Goal: Task Accomplishment & Management: Use online tool/utility

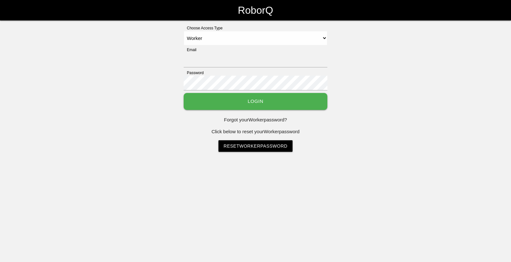
select select "Worker"
type input "[EMAIL_ADDRESS][DOMAIN_NAME]"
click at [236, 101] on button "Login" at bounding box center [256, 101] width 144 height 17
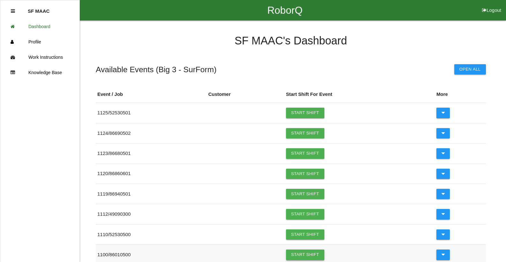
click at [305, 254] on link "Start Shift" at bounding box center [305, 254] width 38 height 10
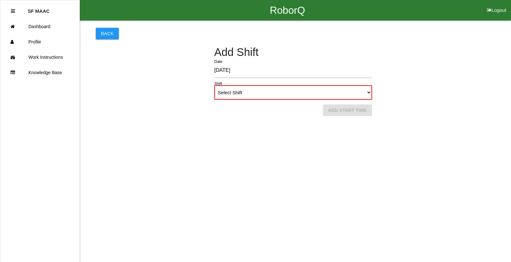
click at [365, 95] on select "Select Shift 1st Shift 2nd Shift 3rd Shift 4th Shift" at bounding box center [293, 92] width 158 height 14
select select "1"
click at [214, 85] on select "Select Shift 1st Shift 2nd Shift 3rd Shift 4th Shift" at bounding box center [293, 92] width 158 height 14
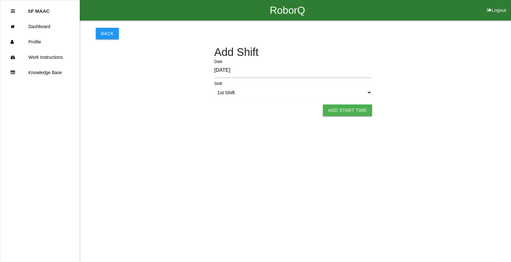
click at [338, 110] on button "Add Start Time" at bounding box center [347, 109] width 49 height 11
select select "6"
select select "13"
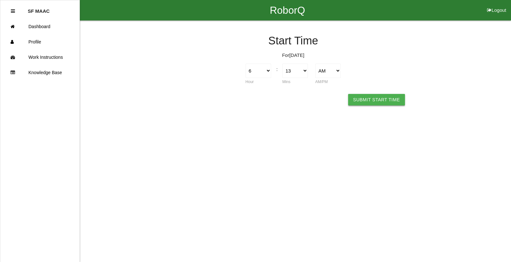
click at [374, 99] on button "Submit Start Time" at bounding box center [376, 99] width 57 height 11
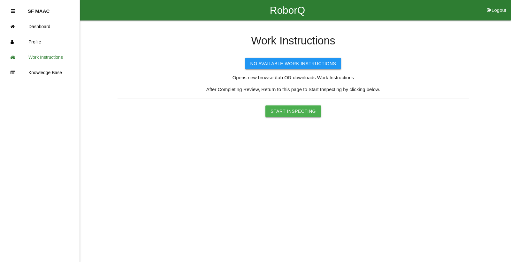
click at [308, 109] on button "Start Inspecting" at bounding box center [293, 110] width 56 height 11
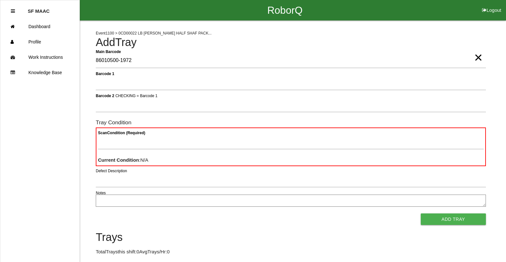
type Barcode "86010500-1972"
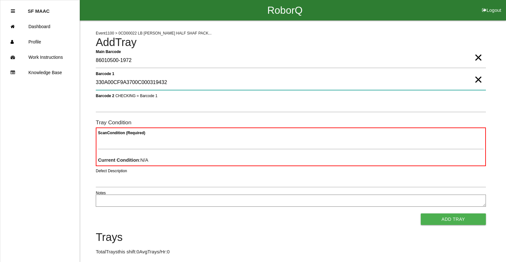
type 1 "330A00CF9A3700C000319432"
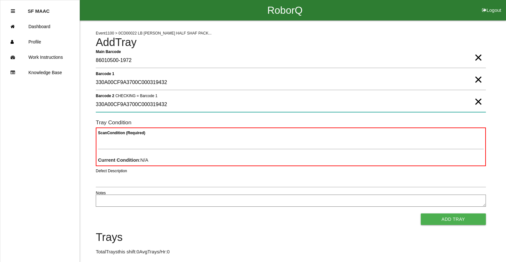
type 2 "330A00CF9A3700C000319432"
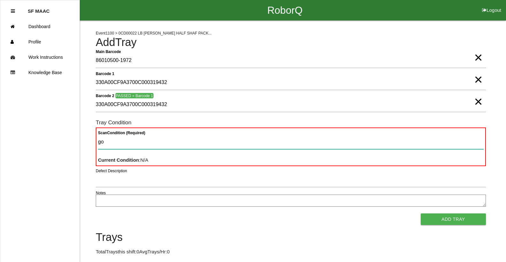
type Condition "goo"
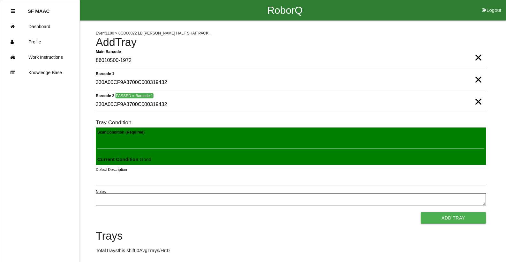
click at [421, 212] on button "Add Tray" at bounding box center [453, 217] width 65 height 11
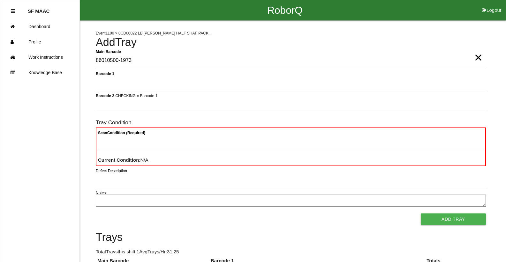
type Barcode "86010500-1973"
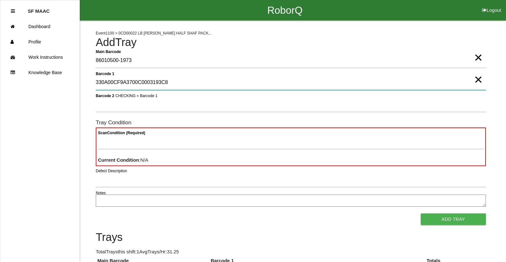
type 1 "330A00CF9A3700C0003193C8"
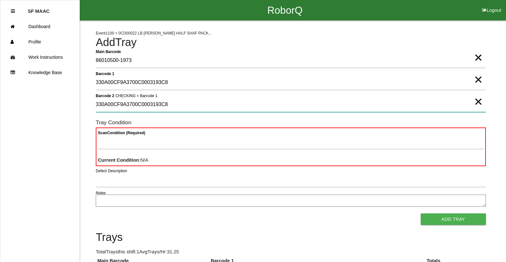
type 2 "330A00CF9A3700C0003193C8"
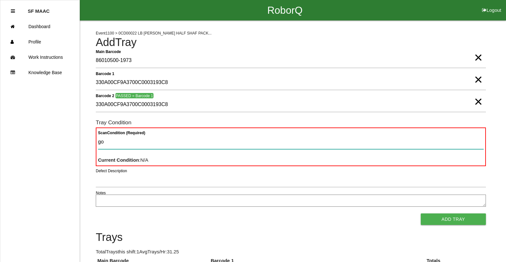
type Condition "goo"
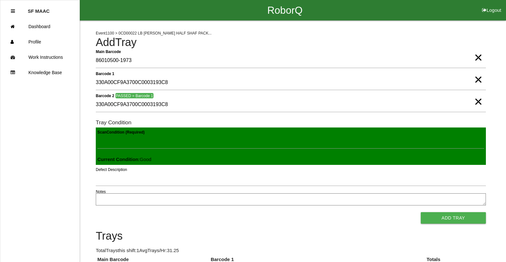
click at [421, 212] on button "Add Tray" at bounding box center [453, 217] width 65 height 11
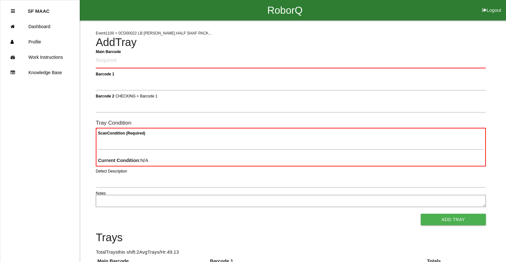
click at [111, 58] on Barcode "Main Barcode" at bounding box center [291, 60] width 390 height 15
type Barcode "86010500-1974"
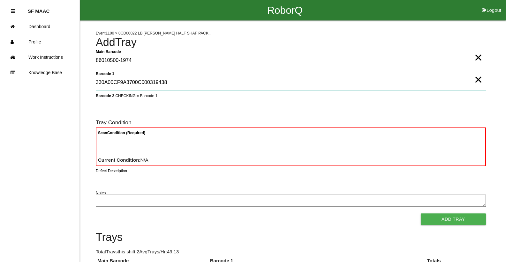
type 1 "330A00CF9A3700C000319438"
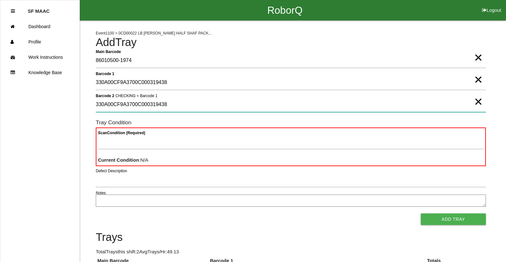
type 2 "330A00CF9A3700C000319438"
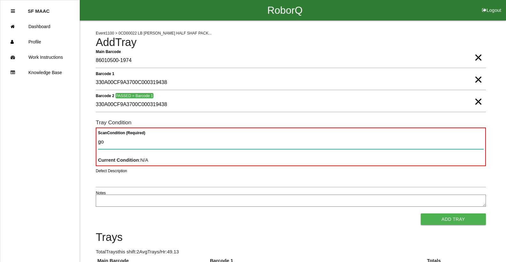
type Condition "goo"
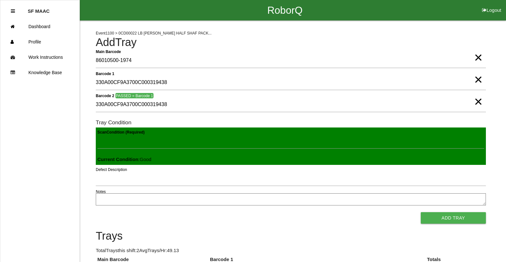
click at [421, 212] on button "Add Tray" at bounding box center [453, 217] width 65 height 11
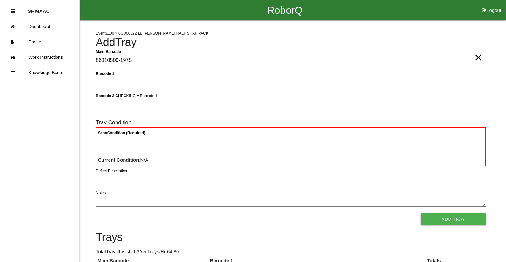
type Barcode "86010500-1975"
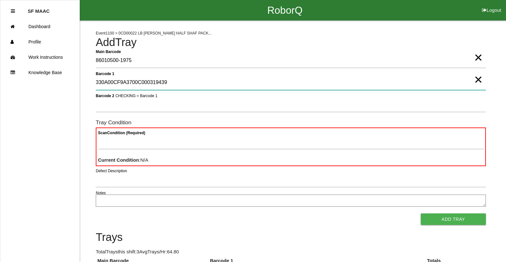
type 1 "330A00CF9A3700C000319439"
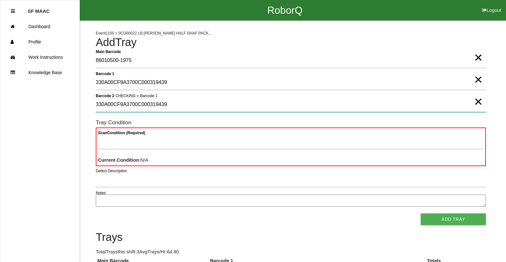
type 2 "330A00CF9A3700C000319439"
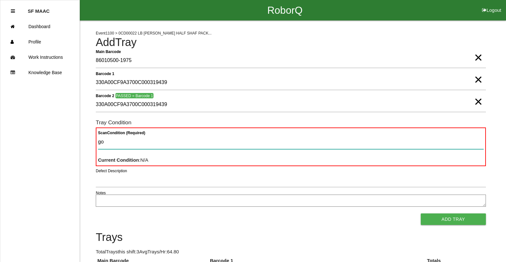
type Condition "goo"
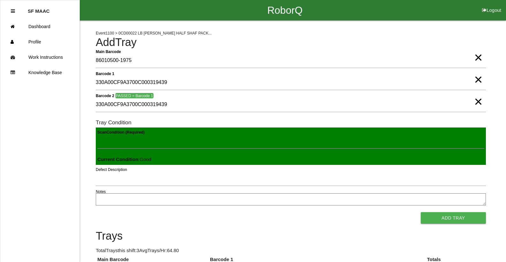
click at [421, 212] on button "Add Tray" at bounding box center [453, 217] width 65 height 11
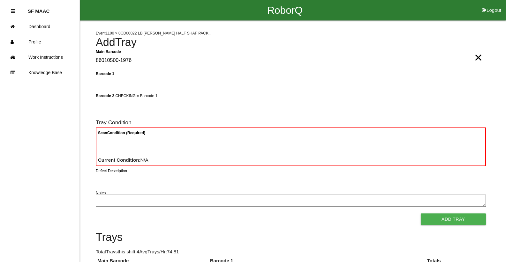
type Barcode "86010500-1976"
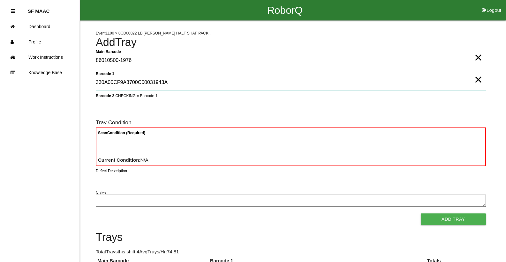
type 1 "330A00CF9A3700C00031943A"
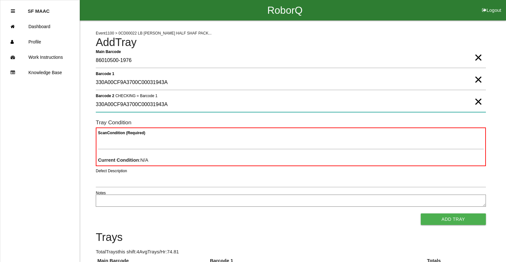
type 2 "330A00CF9A3700C00031943A"
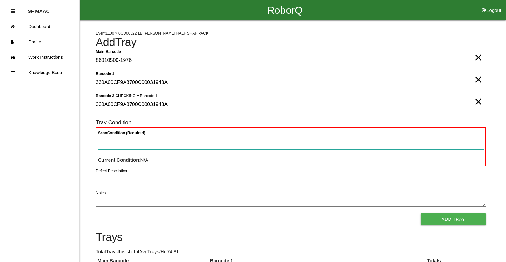
type Condition "goo"
click at [421, 213] on button "Add Tray" at bounding box center [453, 218] width 65 height 11
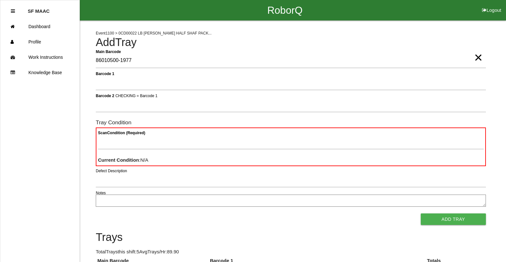
type Barcode "86010500-1977"
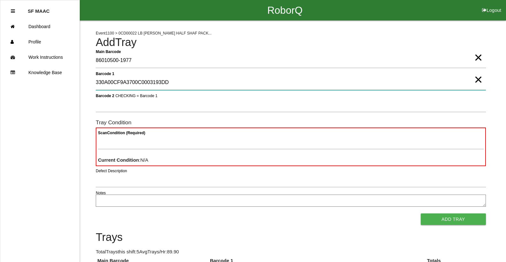
type 1 "330A00CF9A3700C0003193DD"
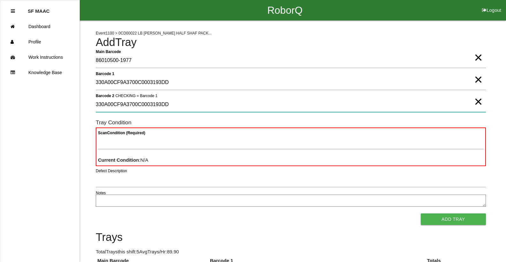
type 2 "330A00CF9A3700C0003193DD"
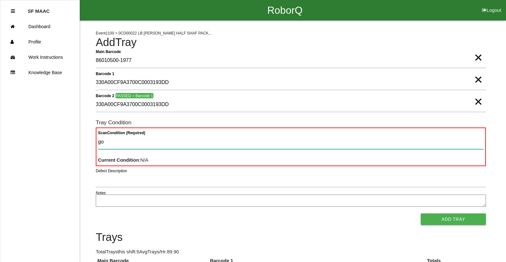
type Condition "goo"
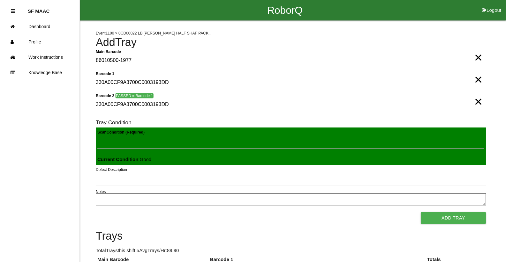
click button "Add Tray" at bounding box center [453, 217] width 65 height 11
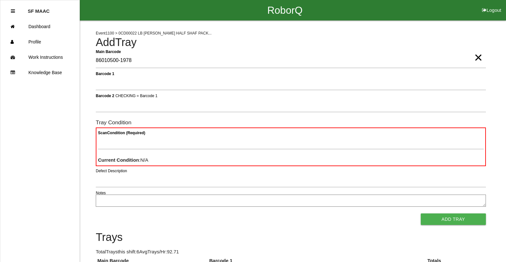
type Barcode "86010500-1978"
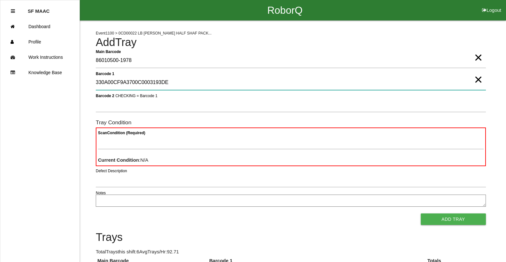
type 1 "330A00CF9A3700C0003193DE"
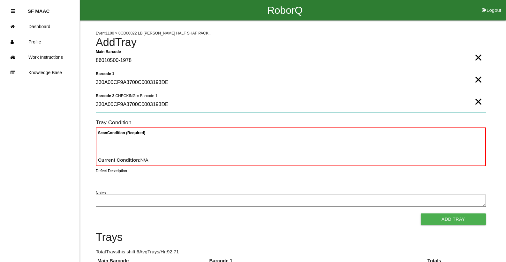
type 2 "330A00CF9A3700C0003193DE"
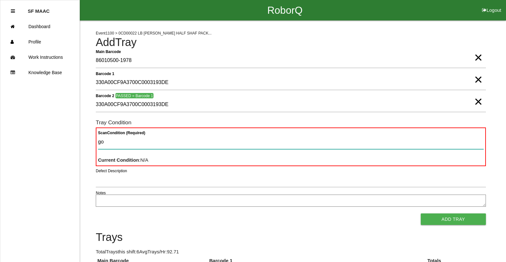
type Condition "goo"
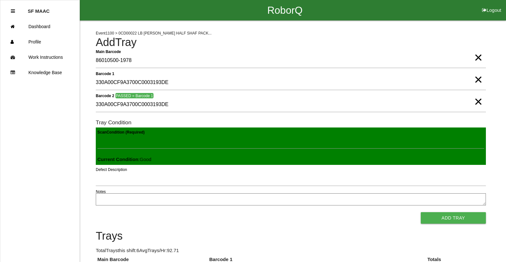
click at [421, 212] on button "Add Tray" at bounding box center [453, 217] width 65 height 11
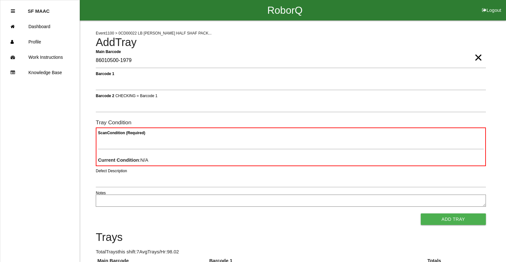
type Barcode "86010500-1979"
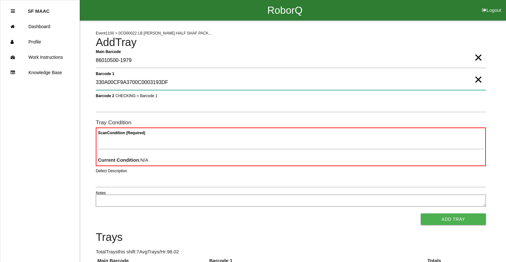
type 1 "330A00CF9A3700C0003193DF"
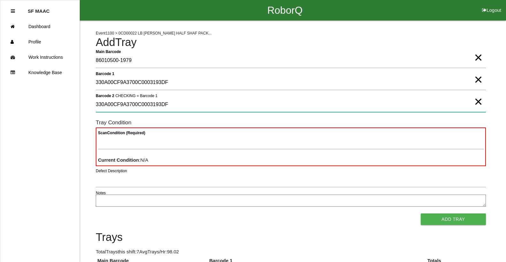
type 2 "330A00CF9A3700C0003193DF"
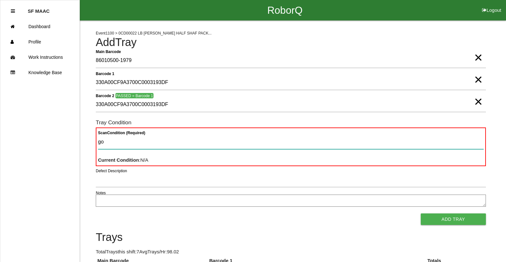
type Condition "goo"
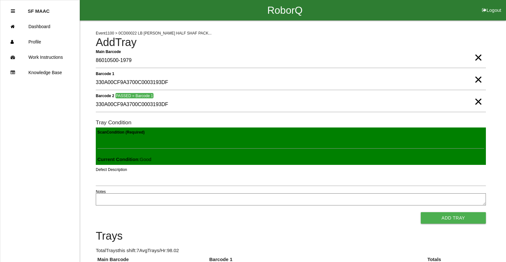
click at [421, 212] on button "Add Tray" at bounding box center [453, 217] width 65 height 11
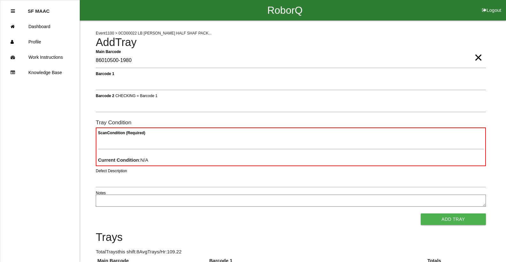
type Barcode "86010500-1980"
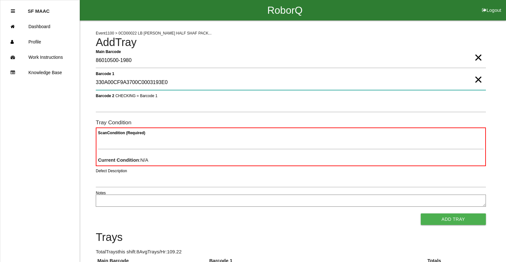
type 1 "330A00CF9A3700C0003193E0"
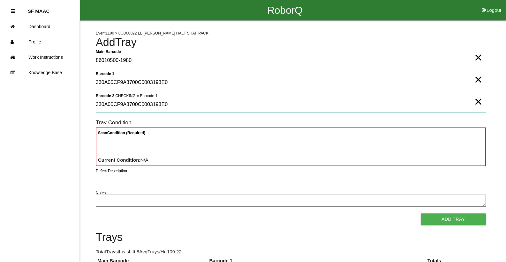
type 2 "330A00CF9A3700C0003193E0"
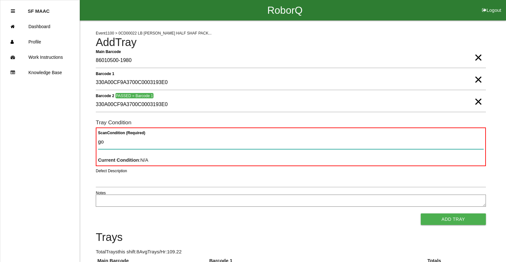
type Condition "goo"
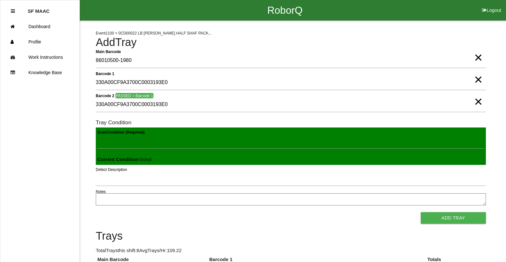
click at [421, 212] on button "Add Tray" at bounding box center [453, 217] width 65 height 11
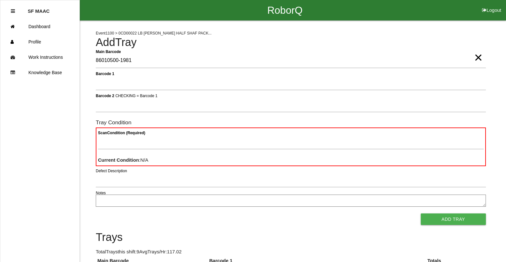
type Barcode "86010500-1981"
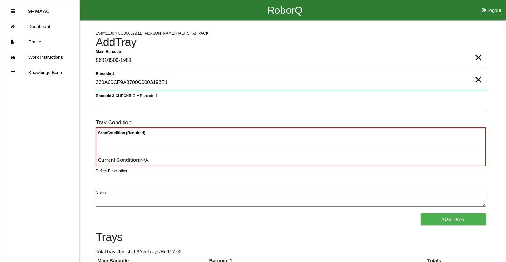
type 1 "330A00CF9A3700C0003193E1"
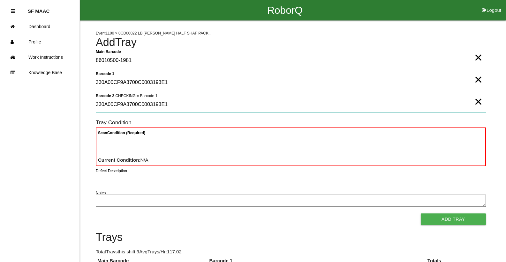
type 2 "330A00CF9A3700C0003193E1"
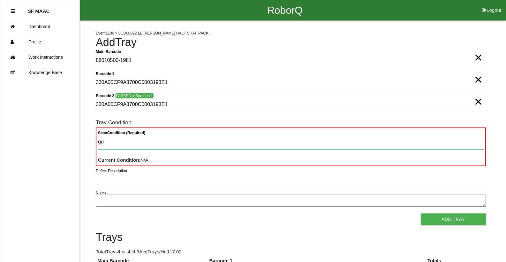
type Condition "goo"
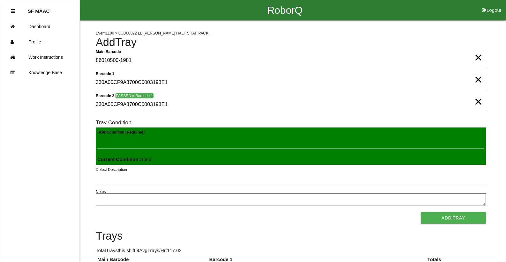
click at [421, 212] on button "Add Tray" at bounding box center [453, 217] width 65 height 11
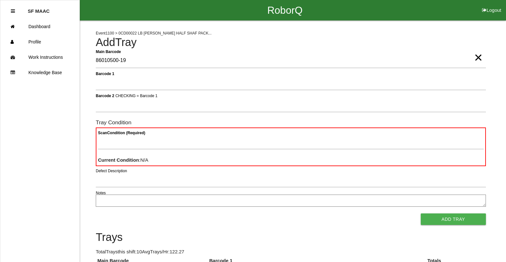
type Barcode "86010500-1982"
type 1 "330A00CF9A3700C0003193E2"
type 2 "330A00CF9A3700C0003193E2"
type Condition "goo"
click at [421, 213] on button "Add Tray" at bounding box center [453, 218] width 65 height 11
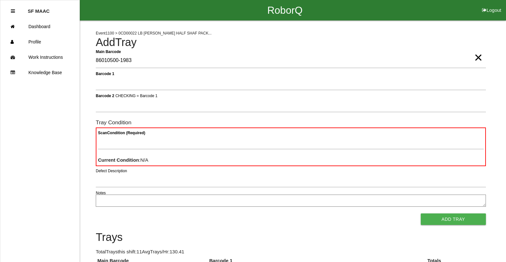
type Barcode "86010500-1983"
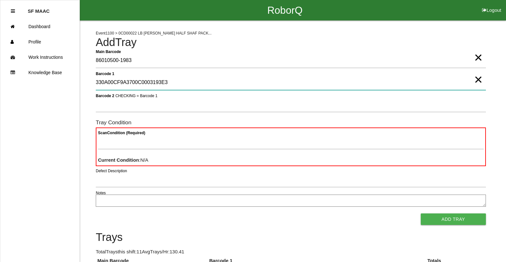
type 1 "330A00CF9A3700C0003193E3"
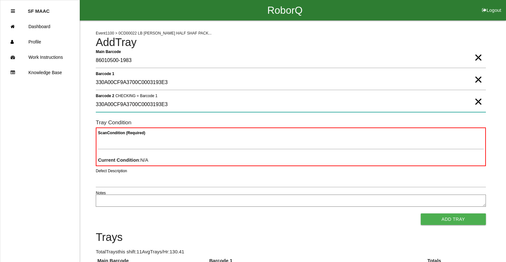
type 2 "330A00CF9A3700C0003193E3"
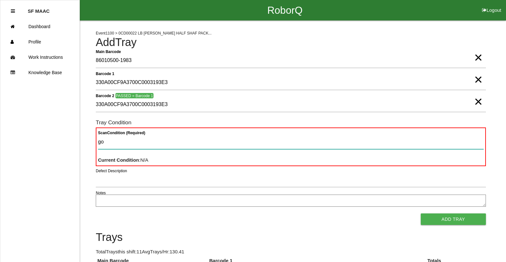
type Condition "goo"
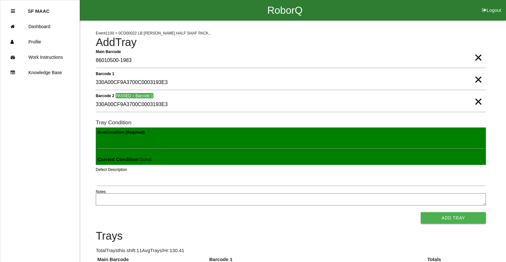
click at [421, 212] on button "Add Tray" at bounding box center [453, 217] width 65 height 11
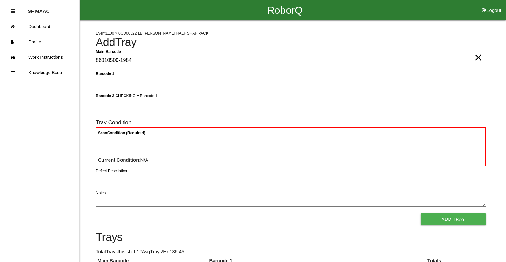
type Barcode "86010500-1984"
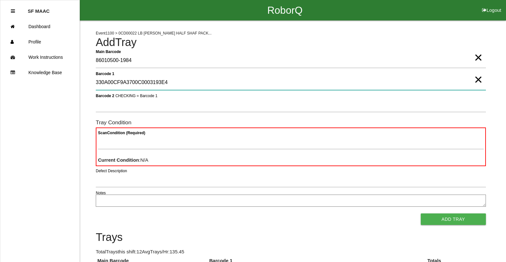
type 1 "330A00CF9A3700C0003193E4"
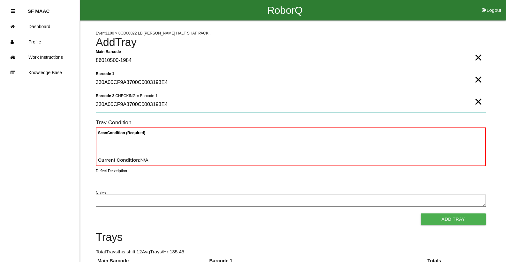
type 2 "330A00CF9A3700C0003193E4"
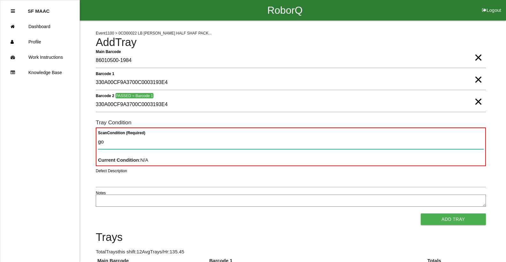
type Condition "goo"
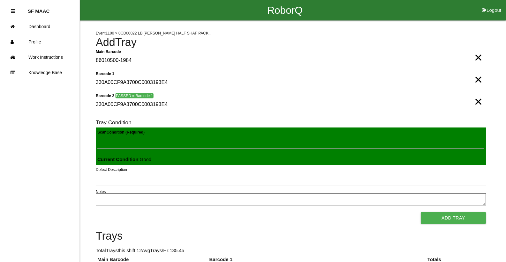
click at [421, 212] on button "Add Tray" at bounding box center [453, 217] width 65 height 11
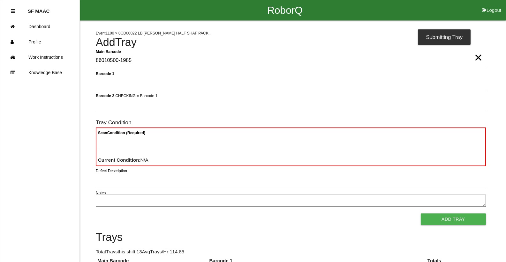
type Barcode "86010500-1985"
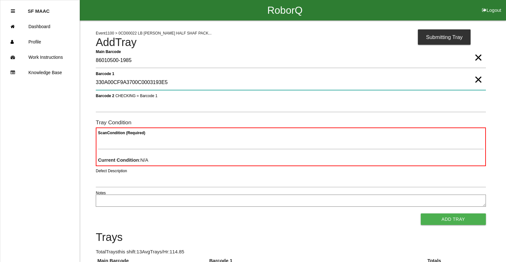
type 1 "330A00CF9A3700C0003193E5"
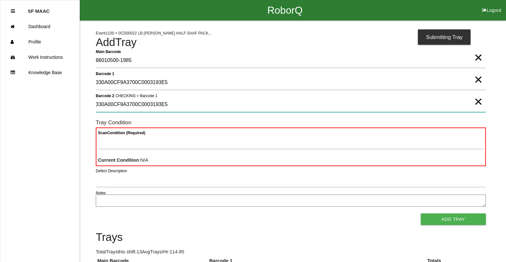
type 2 "330A00CF9A3700C0003193E5"
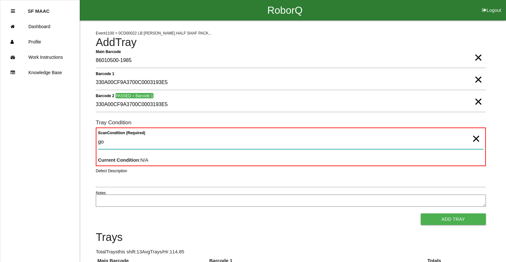
type Condition "goo"
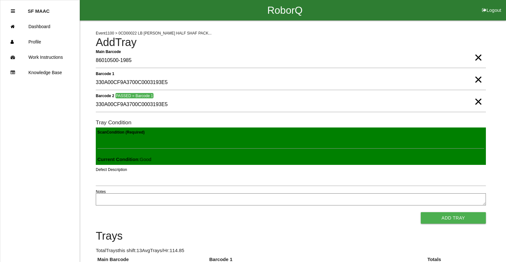
click at [421, 212] on button "Add Tray" at bounding box center [453, 217] width 65 height 11
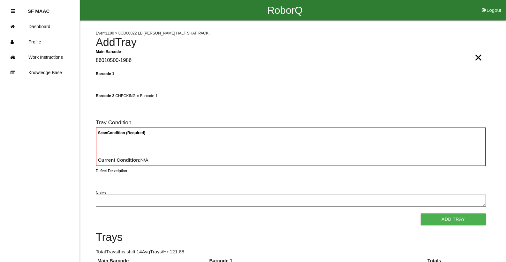
type Barcode "86010500-1986"
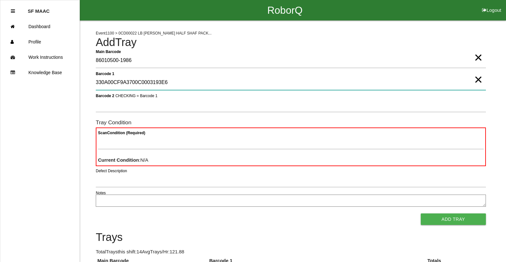
type 1 "330A00CF9A3700C0003193E6"
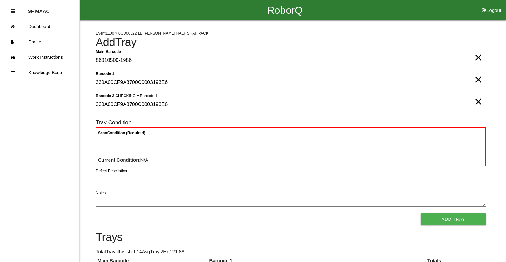
type 2 "330A00CF9A3700C0003193E6"
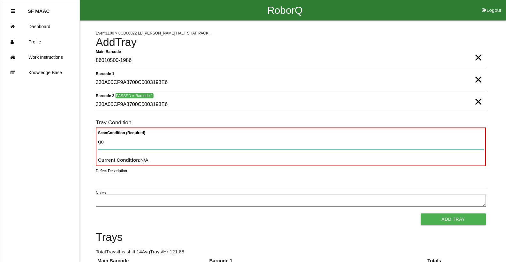
type Condition "goo"
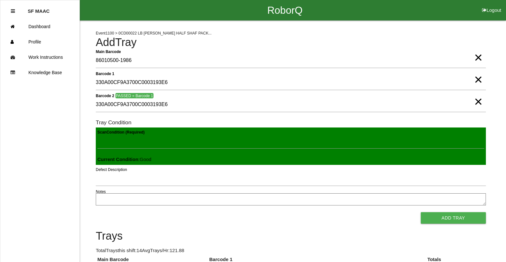
click at [421, 212] on button "Add Tray" at bounding box center [453, 217] width 65 height 11
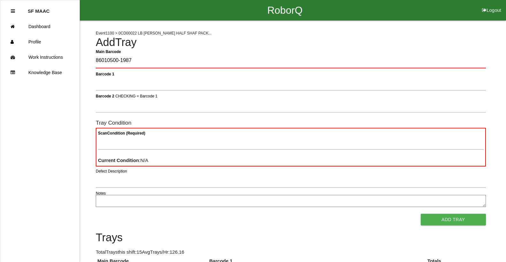
type Barcode "86010500-1987"
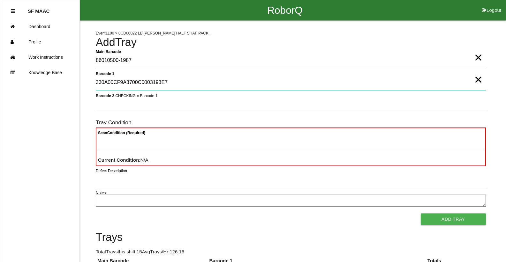
type 1 "330A00CF9A3700C0003193E7"
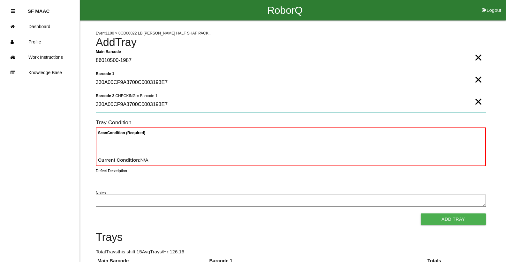
type 2 "330A00CF9A3700C0003193E7"
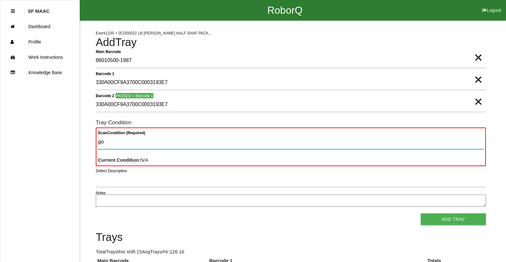
type Condition "goo"
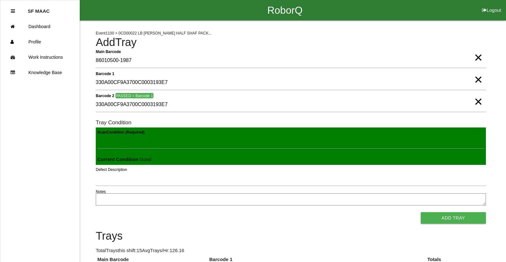
click at [421, 212] on button "Add Tray" at bounding box center [453, 217] width 65 height 11
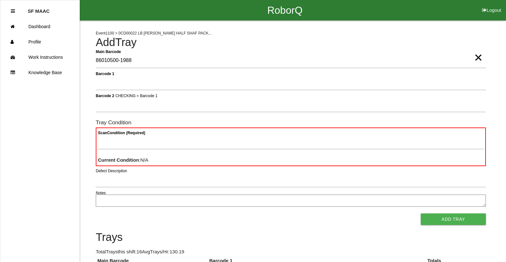
type Barcode "86010500-1988"
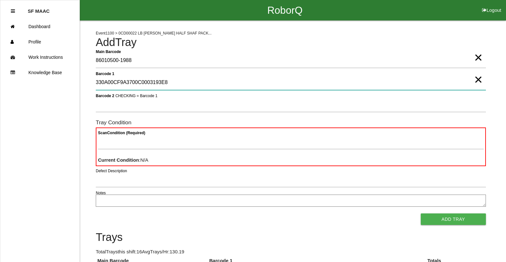
type 1 "330A00CF9A3700C0003193E8"
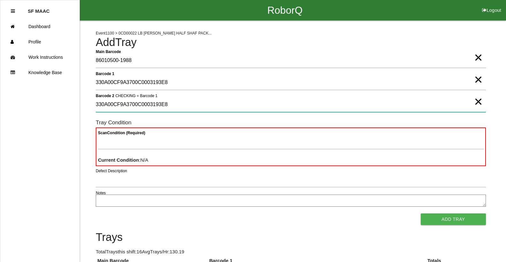
type 2 "330A00CF9A3700C0003193E8"
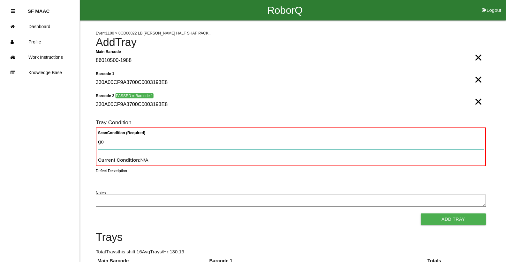
type Condition "goo"
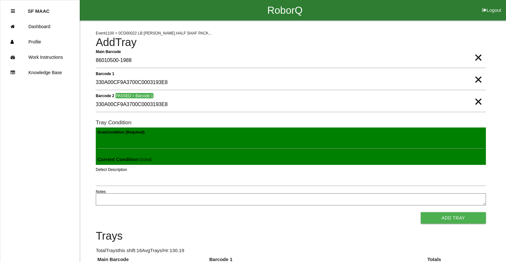
click at [421, 212] on button "Add Tray" at bounding box center [453, 217] width 65 height 11
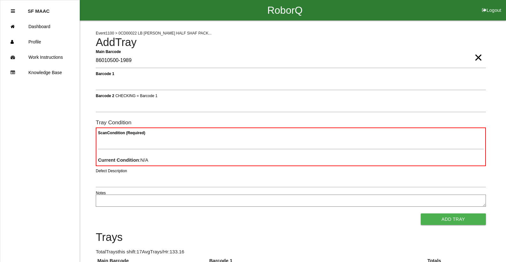
type Barcode "86010500-1989"
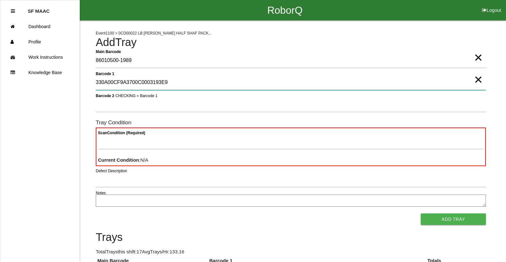
type 1 "330A00CF9A3700C0003193E9"
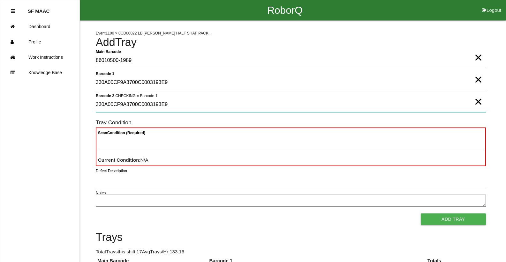
type 2 "330A00CF9A3700C0003193E9"
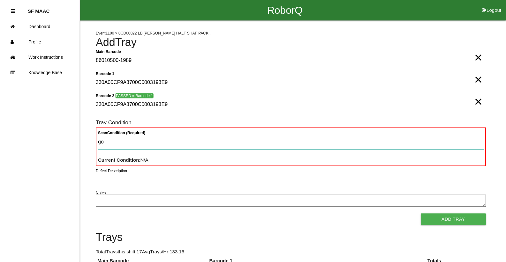
type Condition "goo"
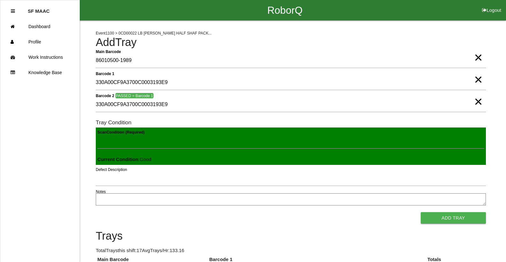
click at [421, 212] on button "Add Tray" at bounding box center [453, 217] width 65 height 11
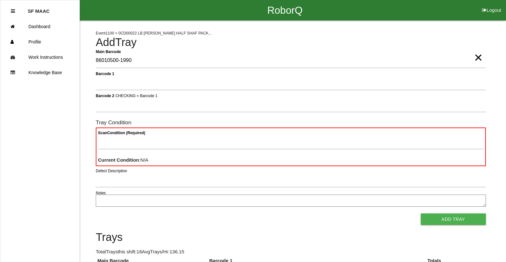
type Barcode "86010500-1990"
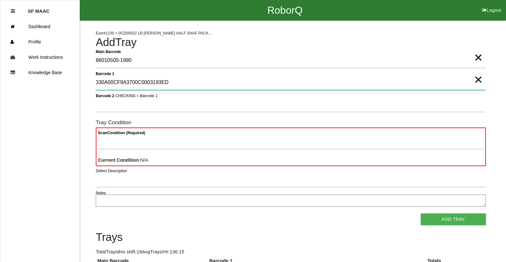
type 1 "330A00CF9A3700C0003193ED"
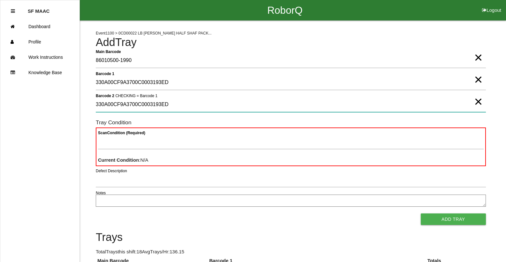
type 2 "330A00CF9A3700C0003193ED"
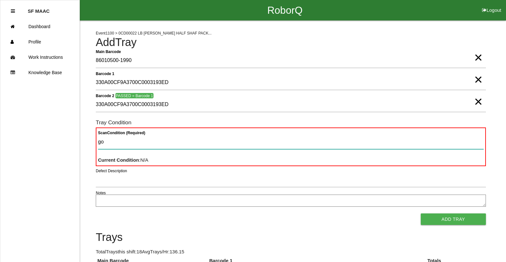
type Condition "goo"
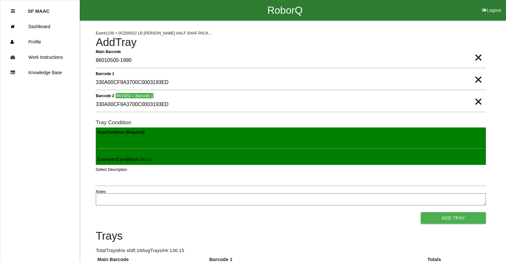
click at [421, 212] on button "Add Tray" at bounding box center [453, 217] width 65 height 11
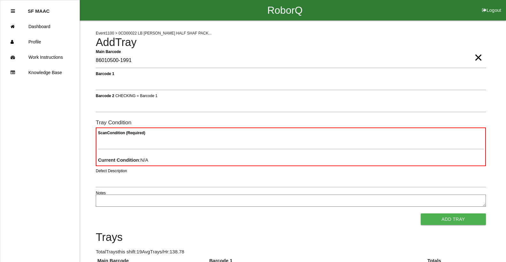
type Barcode "86010500-1991"
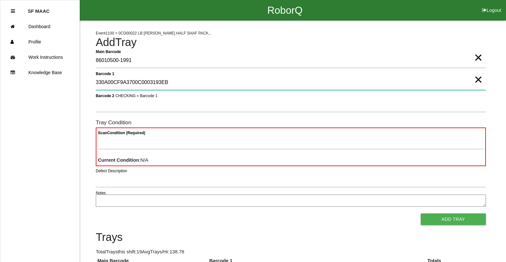
type 1 "330A00CF9A3700C0003193EB"
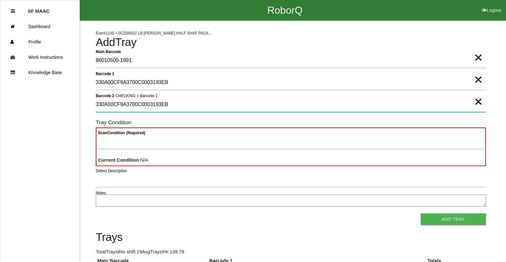
type 2 "330A00CF9A3700C0003193EB"
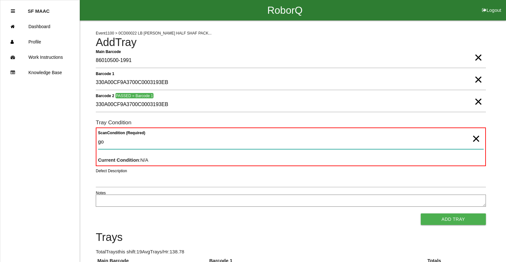
type Condition "goo"
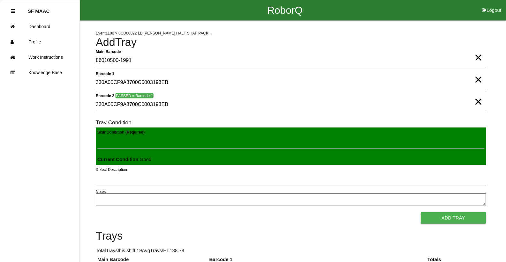
click at [421, 212] on button "Add Tray" at bounding box center [453, 217] width 65 height 11
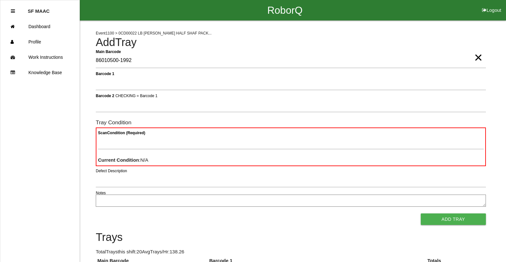
type Barcode "86010500-1992"
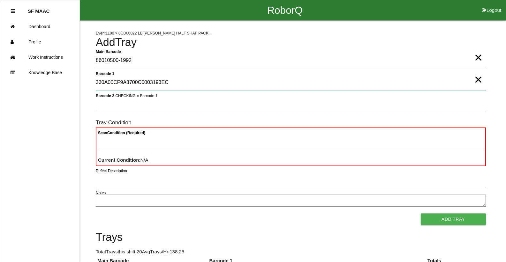
type 1 "330A00CF9A3700C0003193EC"
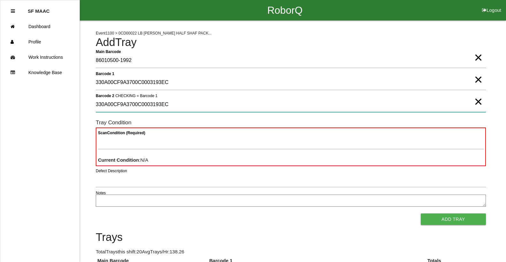
type 2 "330A00CF9A3700C0003193EC"
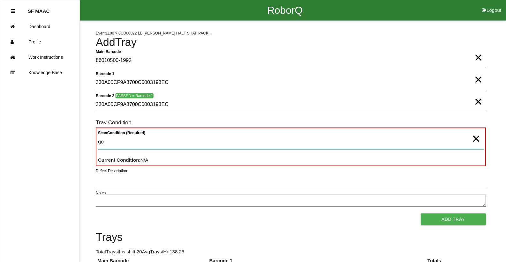
type Condition "goo"
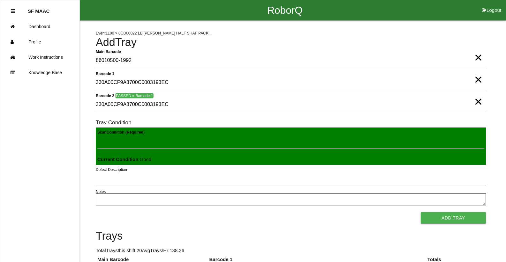
click at [421, 212] on button "Add Tray" at bounding box center [453, 217] width 65 height 11
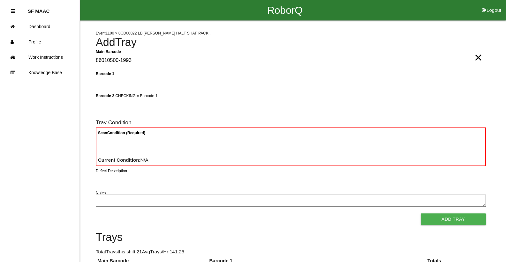
type Barcode "86010500-1993"
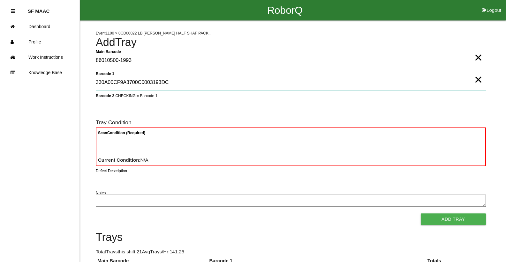
type 1 "330A00CF9A3700C0003193DC"
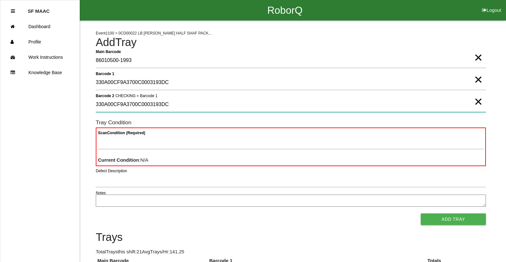
type 2 "330A00CF9A3700C0003193DC"
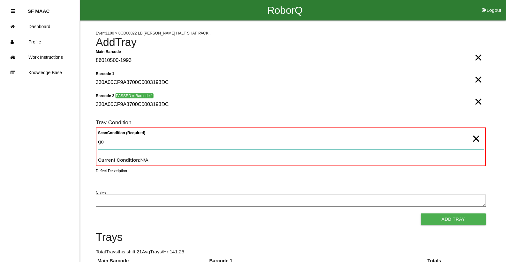
type Condition "goo"
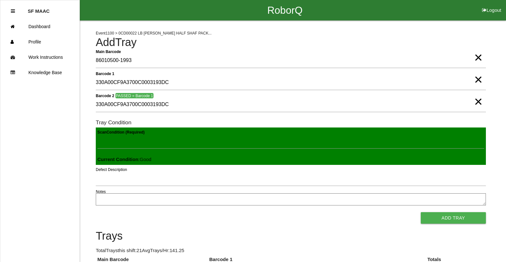
click at [421, 212] on button "Add Tray" at bounding box center [453, 217] width 65 height 11
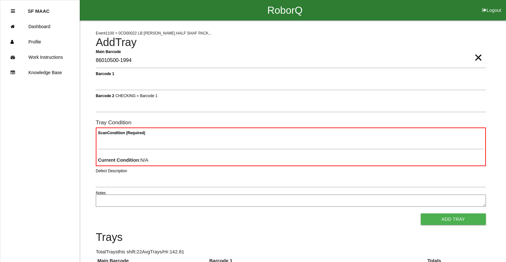
type Barcode "86010500-1994"
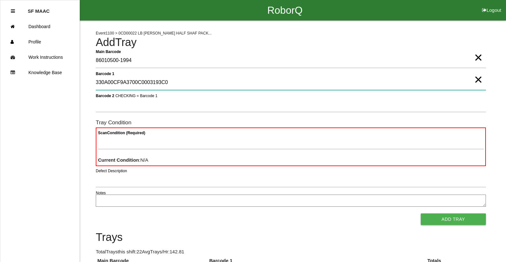
type 1 "330A00CF9A3700C0003193C0"
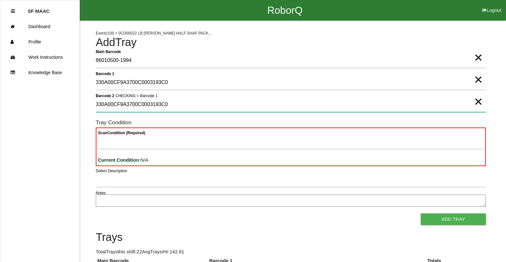
type 2 "330A00CF9A3700C0003193C0"
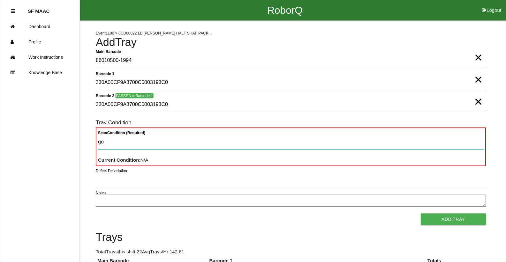
type Condition "goo"
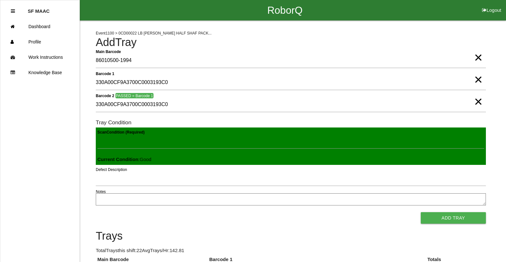
click at [421, 212] on button "Add Tray" at bounding box center [453, 217] width 65 height 11
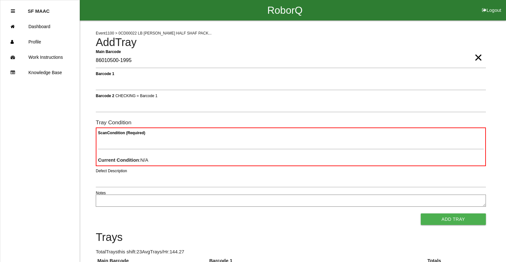
type Barcode "86010500-1995"
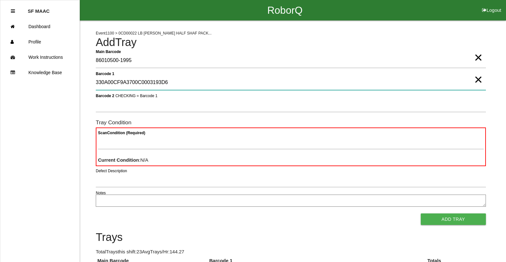
type 1 "330A00CF9A3700C0003193D6"
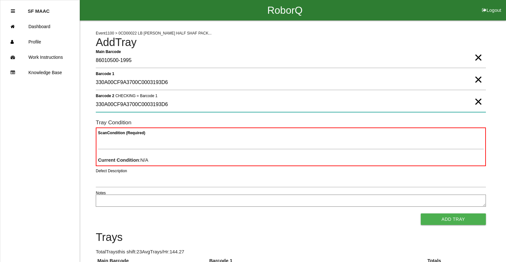
type 2 "330A00CF9A3700C0003193D6"
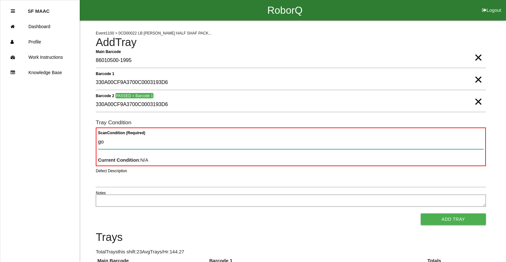
type Condition "goo"
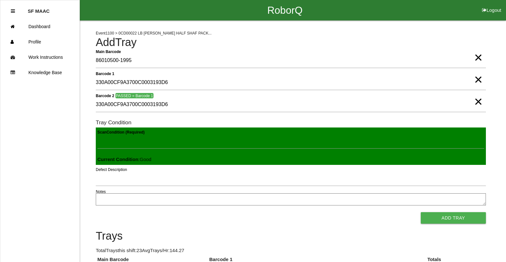
click button "Add Tray" at bounding box center [453, 217] width 65 height 11
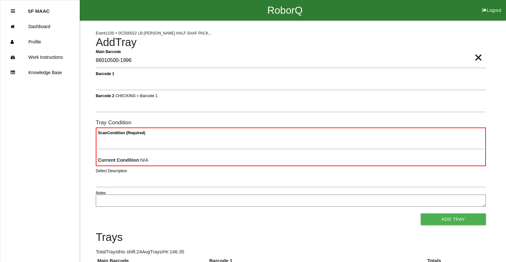
type Barcode "86010500-1996"
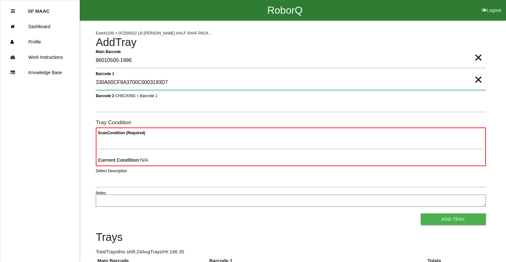
type 1 "330A00CF9A3700C0003193D7"
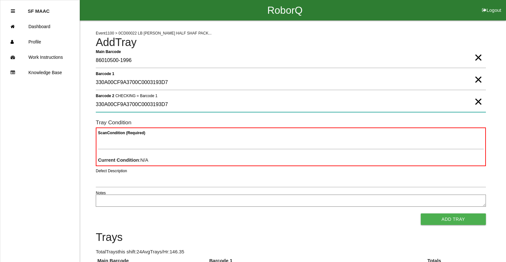
type 2 "330A00CF9A3700C0003193D7"
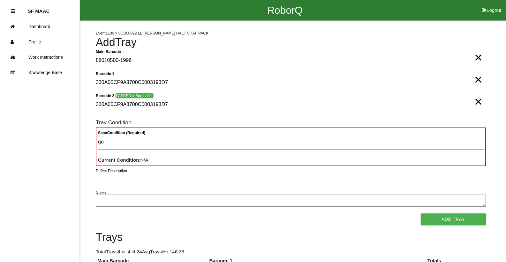
type Condition "goo"
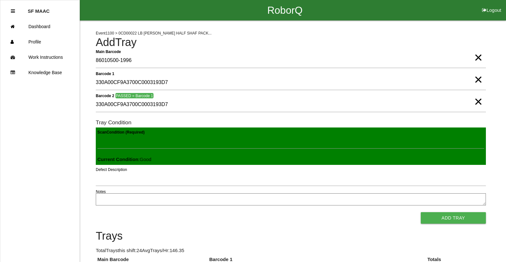
click at [421, 212] on button "Add Tray" at bounding box center [453, 217] width 65 height 11
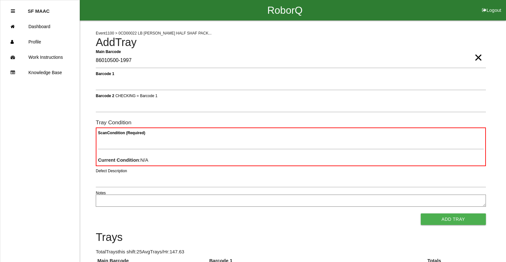
type Barcode "86010500-1997"
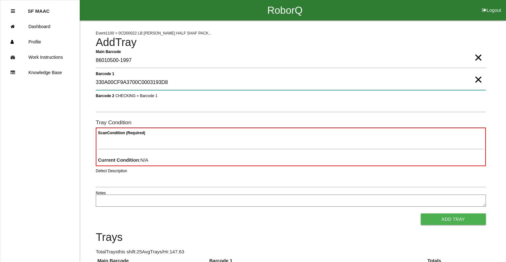
type 1 "330A00CF9A3700C0003193D8"
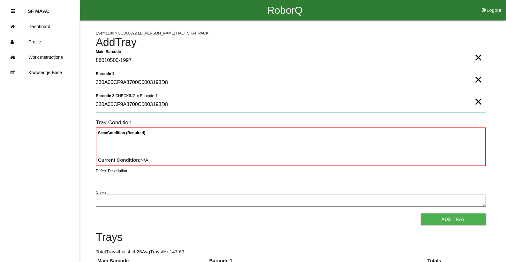
type 2 "330A00CF9A3700C0003193D8"
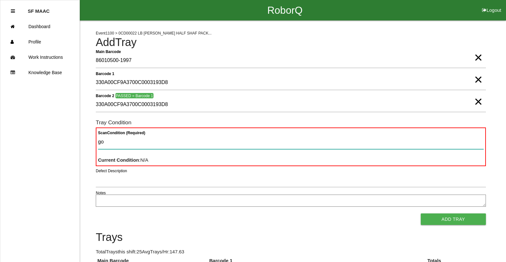
type Condition "goo"
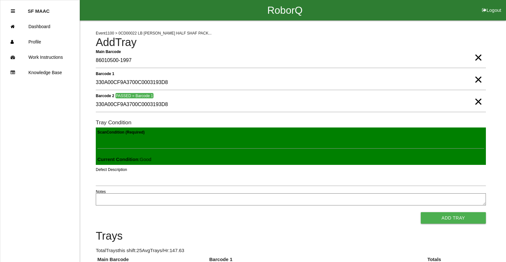
click at [421, 212] on button "Add Tray" at bounding box center [453, 217] width 65 height 11
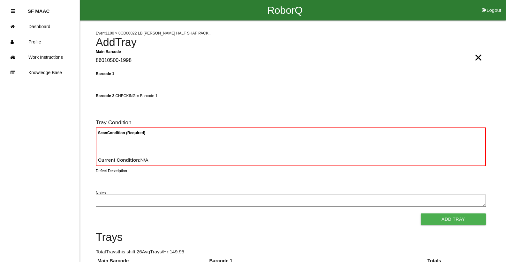
type Barcode "86010500-1998"
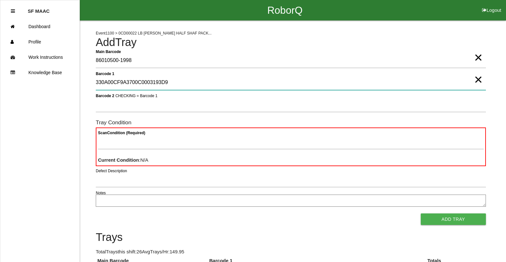
type 1 "330A00CF9A3700C0003193D9"
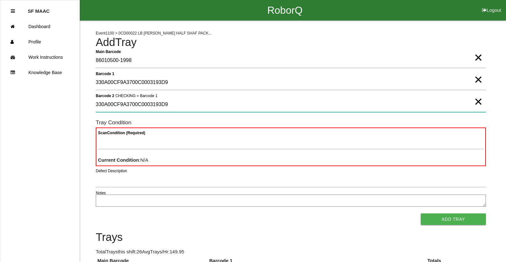
type 2 "330A00CF9A3700C0003193D9"
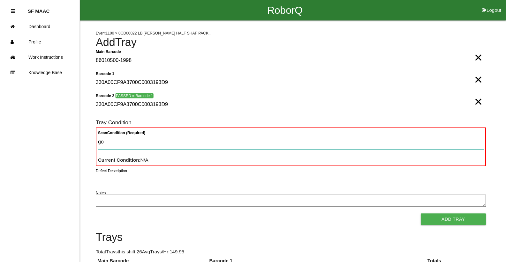
type Condition "goo"
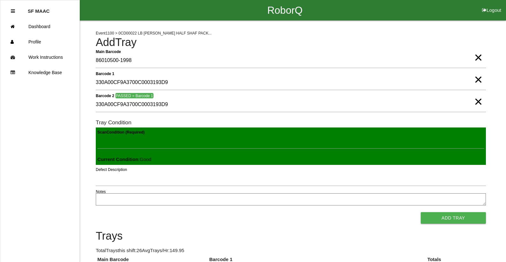
click at [421, 212] on button "Add Tray" at bounding box center [453, 217] width 65 height 11
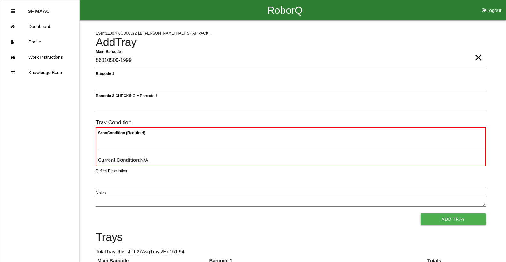
type Barcode "86010500-1999"
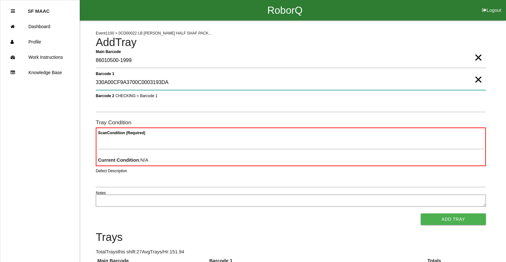
type 1 "330A00CF9A3700C0003193DA"
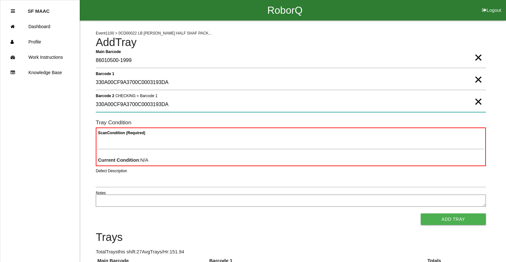
type 2 "330A00CF9A3700C0003193DA"
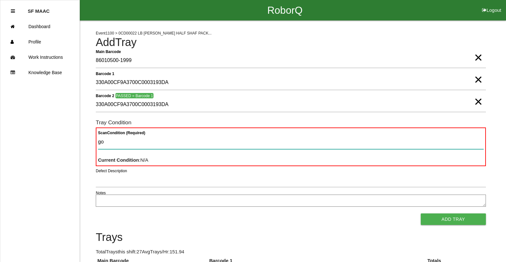
type Condition "goo"
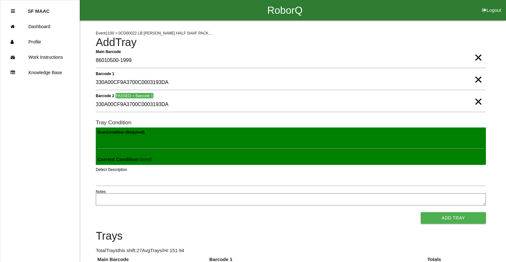
click at [421, 212] on button "Add Tray" at bounding box center [453, 217] width 65 height 11
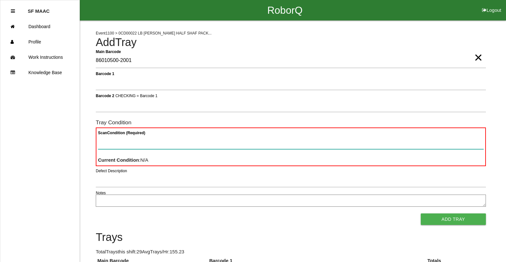
click at [224, 137] on Condition "Scan Condition (Required)" at bounding box center [291, 141] width 386 height 15
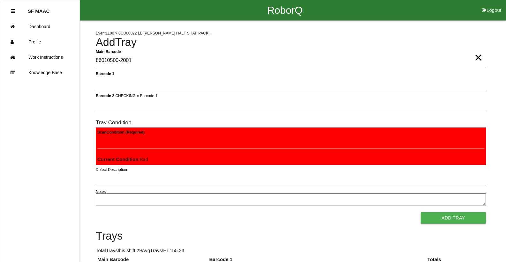
click at [421, 212] on button "Add Tray" at bounding box center [453, 217] width 65 height 11
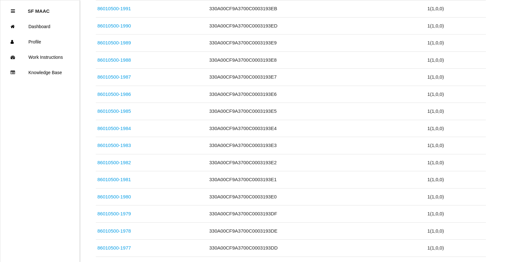
scroll to position [447, 0]
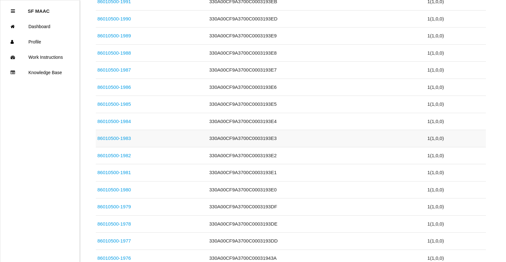
click at [124, 138] on link "86010500-1983" at bounding box center [114, 137] width 34 height 5
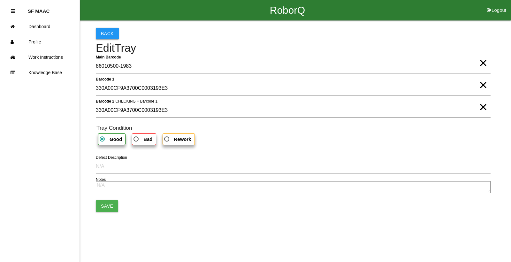
click at [137, 136] on span "Bad" at bounding box center [142, 139] width 20 height 8
click at [136, 136] on input "Bad" at bounding box center [134, 137] width 4 height 4
click at [481, 106] on span "×" at bounding box center [483, 100] width 8 height 13
click at [486, 85] on span "×" at bounding box center [483, 78] width 8 height 13
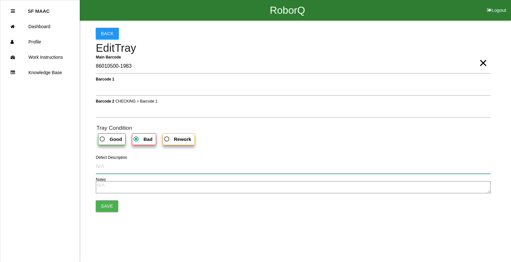
click at [111, 167] on input "Defect Description" at bounding box center [293, 166] width 395 height 15
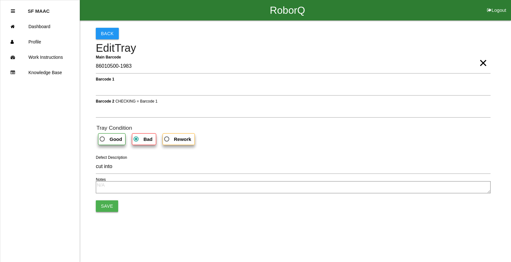
click at [112, 203] on button "Save" at bounding box center [107, 205] width 22 height 11
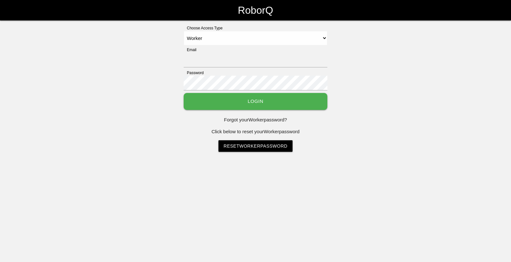
select select "Worker"
type input "[EMAIL_ADDRESS][DOMAIN_NAME]"
click at [211, 98] on button "Login" at bounding box center [256, 101] width 144 height 17
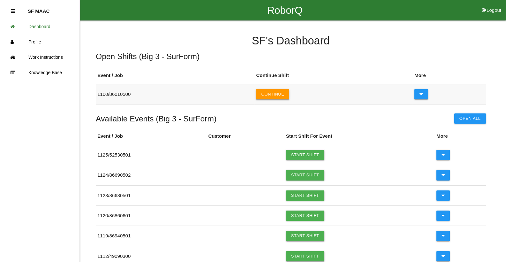
click at [275, 95] on button "Continue" at bounding box center [272, 94] width 33 height 10
